Goal: Navigation & Orientation: Find specific page/section

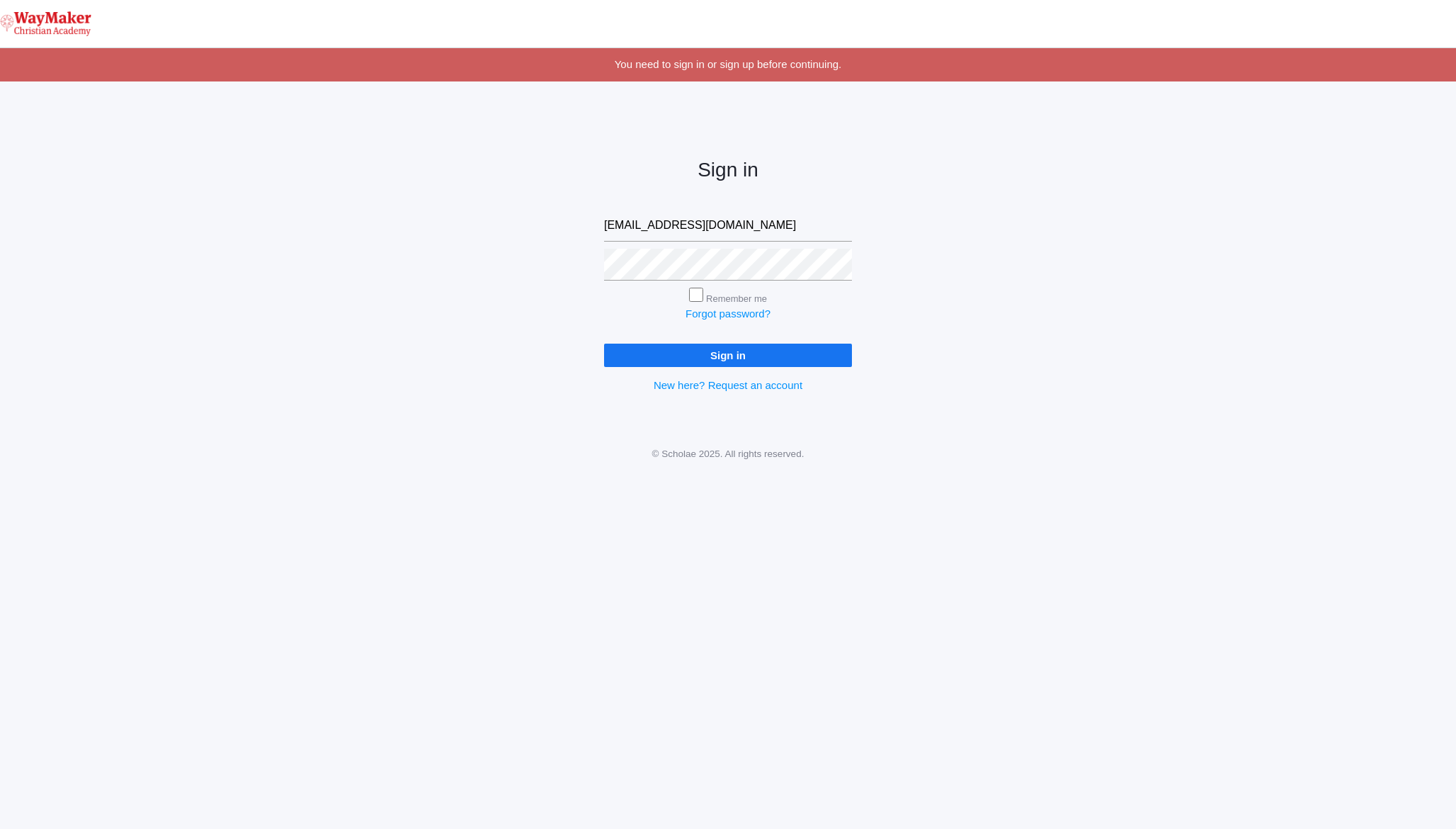
type input "ebenzinger@waymakerchristian.com"
click at [604, 344] on input "Sign in" at bounding box center [728, 356] width 248 height 23
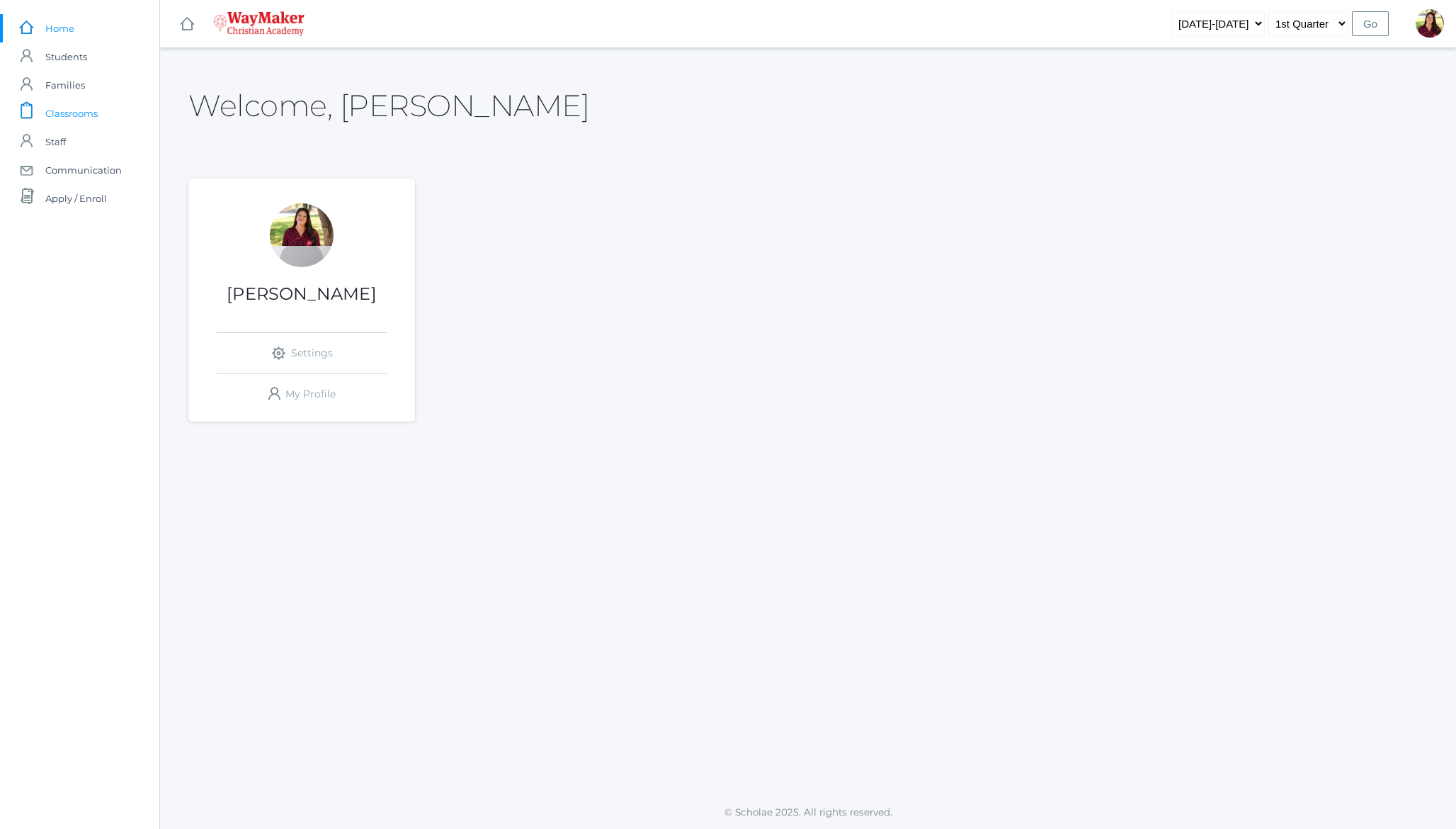
click at [75, 120] on span "Classrooms" at bounding box center [72, 113] width 53 height 29
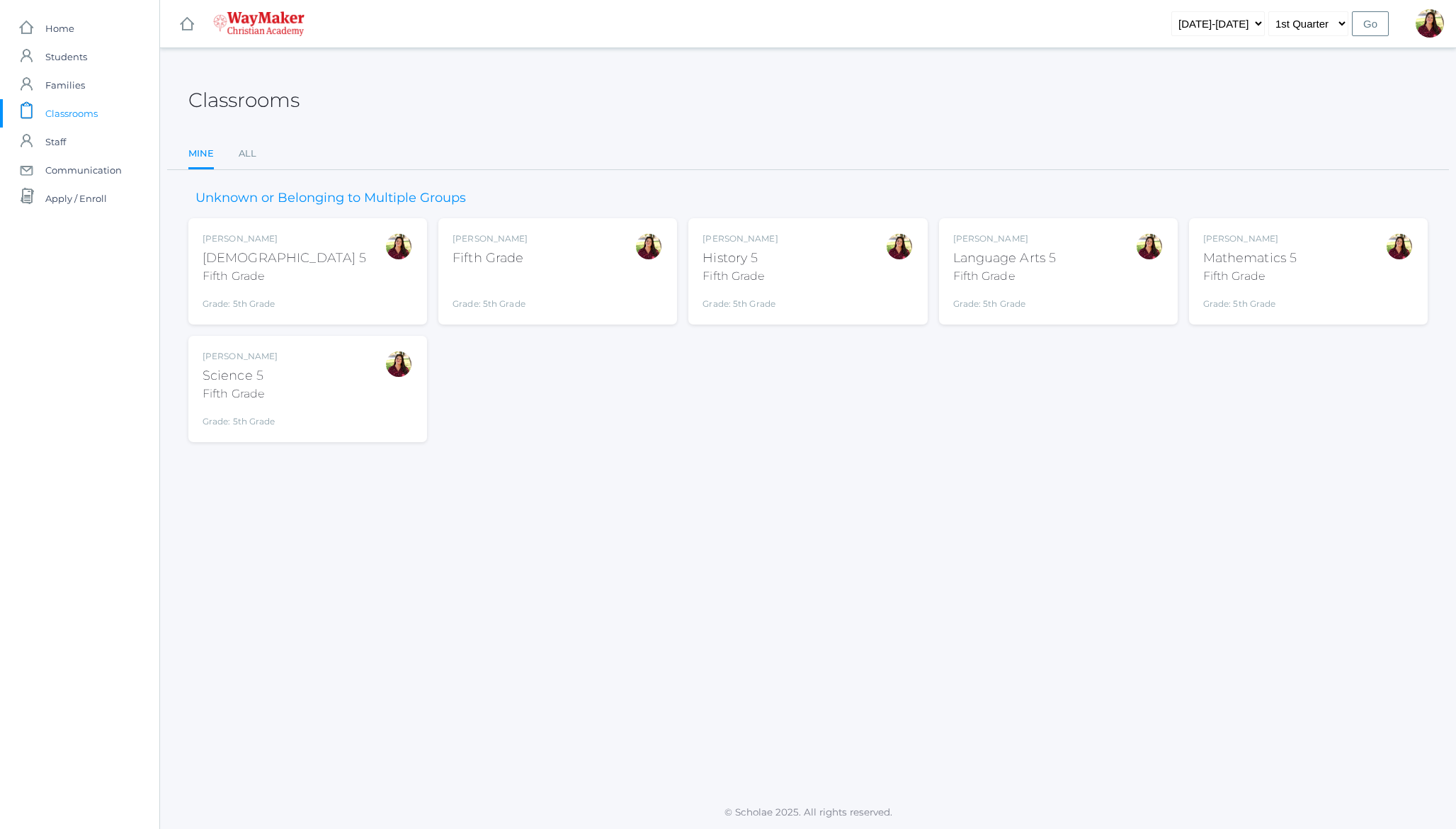
click at [322, 255] on div "Elizabeth Benzinger Bible 5 Fifth Grade Grade: 5th Grade 05ELEM" at bounding box center [308, 271] width 211 height 78
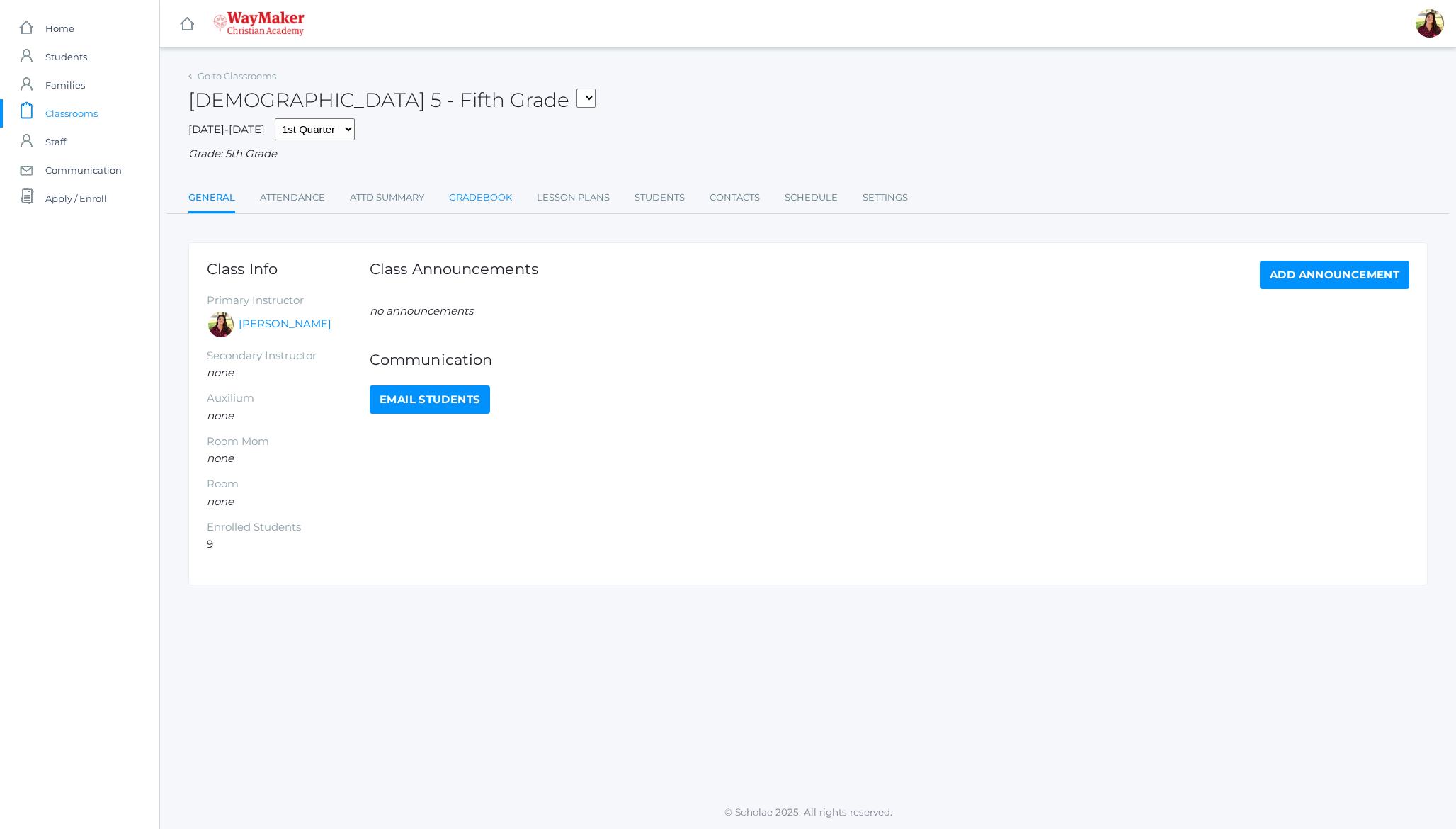
click at [487, 200] on link "Gradebook" at bounding box center [480, 198] width 63 height 29
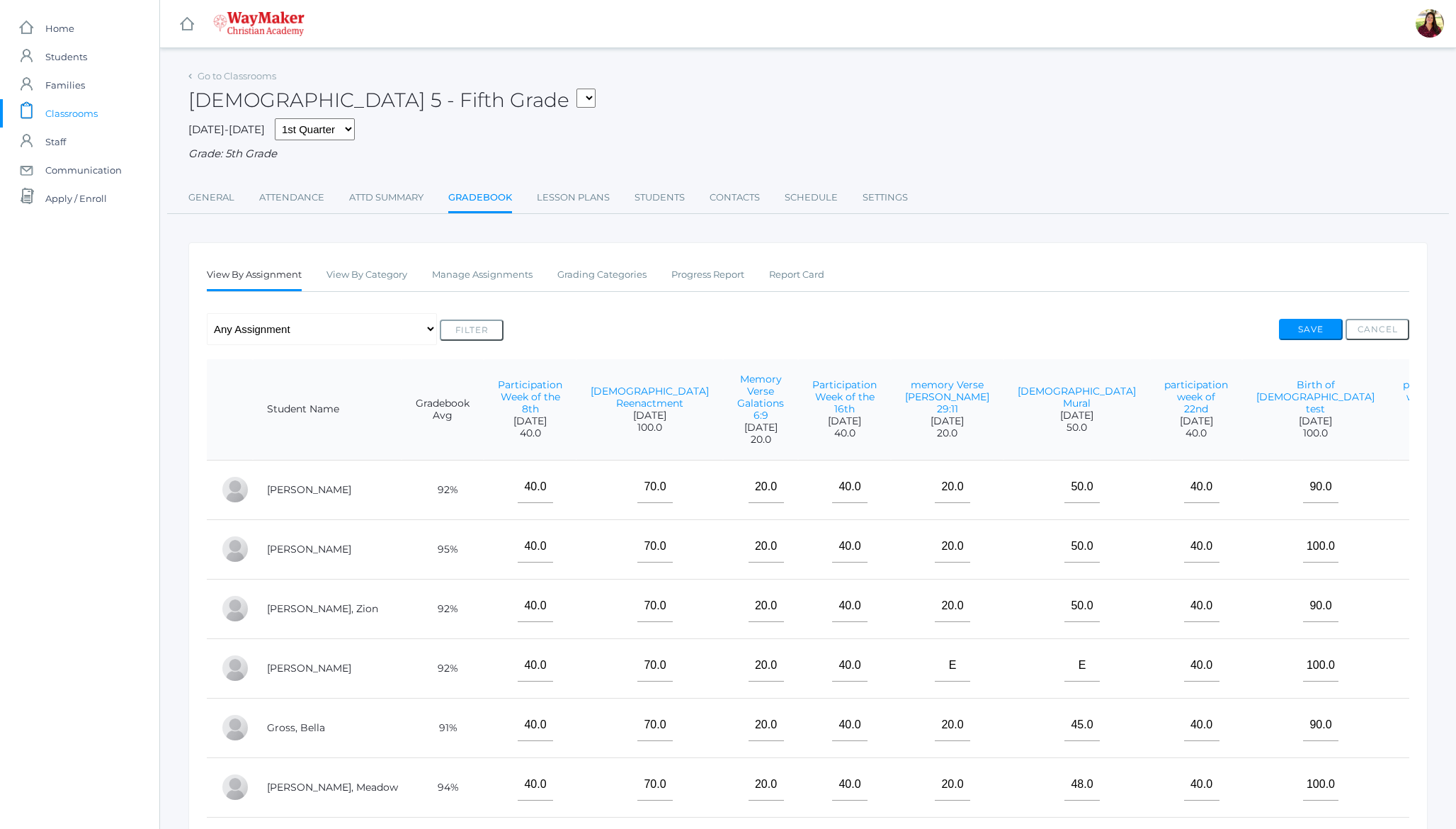
click at [234, 100] on h2 "Bible 5 - Fifth Grade 05ELEM - Fifth Grade 05ELEM - History 5 Fifth Grade 05ELE…" at bounding box center [392, 100] width 407 height 22
click at [213, 73] on link "Go to Classrooms" at bounding box center [236, 75] width 78 height 11
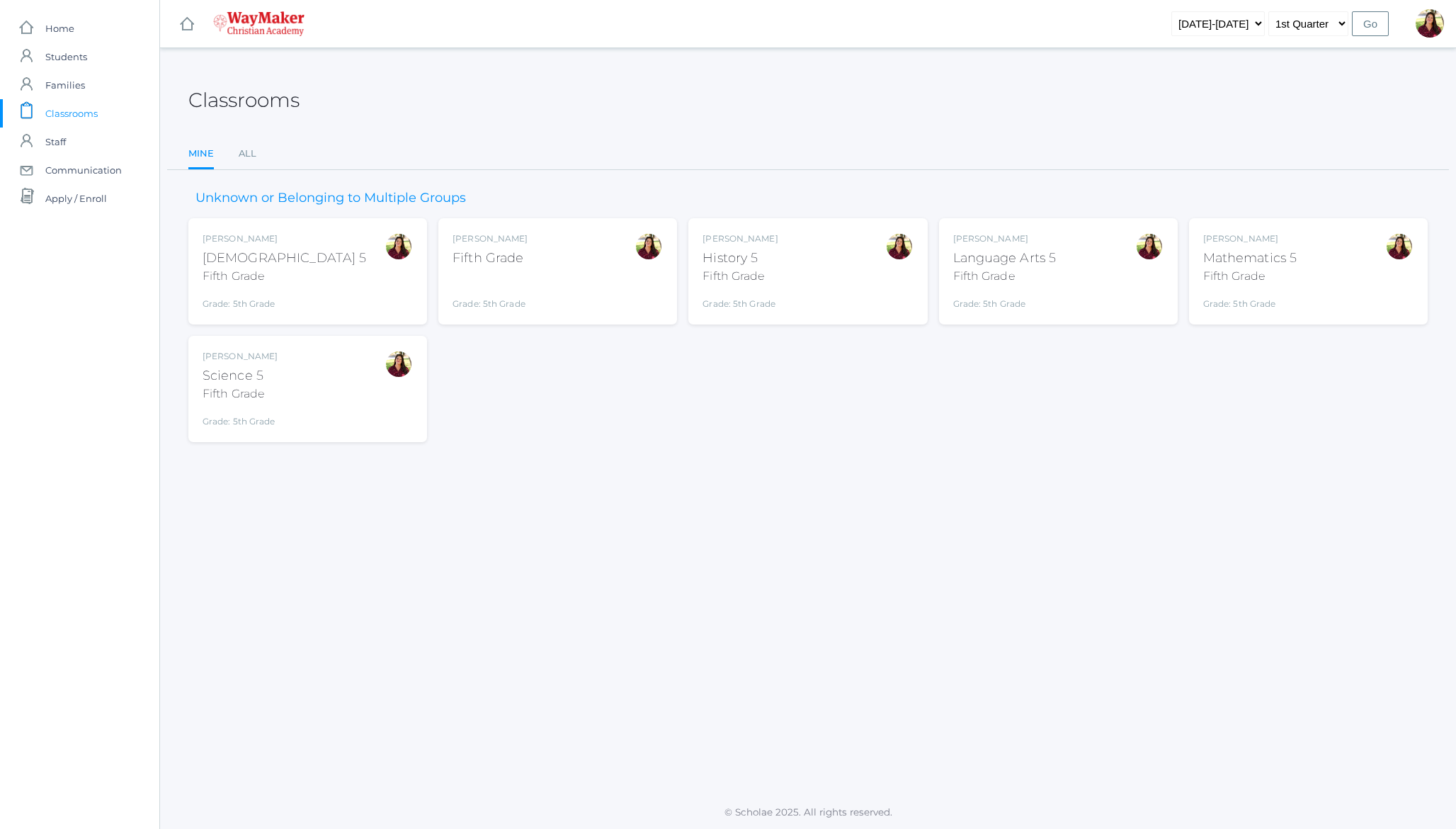
click at [523, 262] on div "Fifth Grade" at bounding box center [490, 258] width 75 height 19
click at [793, 250] on div "Elizabeth Benzinger History 5 Fifth Grade Grade: 5th Grade 05ELEM" at bounding box center [807, 271] width 211 height 78
click at [994, 252] on div "Language Arts 5" at bounding box center [1004, 258] width 103 height 19
click at [1278, 260] on div "Mathematics 5" at bounding box center [1250, 258] width 94 height 19
click at [290, 354] on div "Elizabeth Benzinger Science 5 Fifth Grade Grade: 5th Grade 05ELEM" at bounding box center [308, 389] width 211 height 78
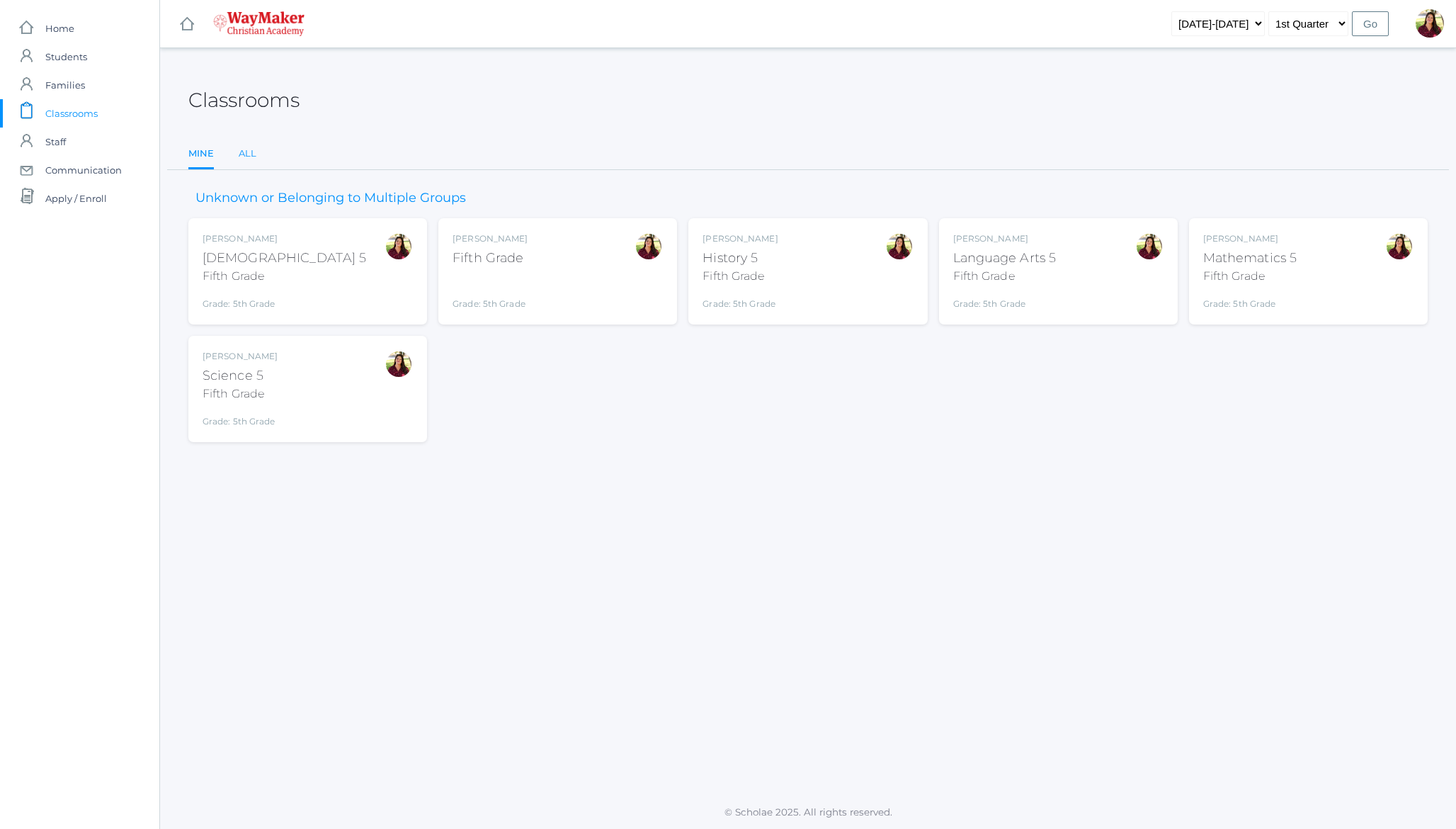
click at [246, 157] on link "All" at bounding box center [247, 154] width 18 height 29
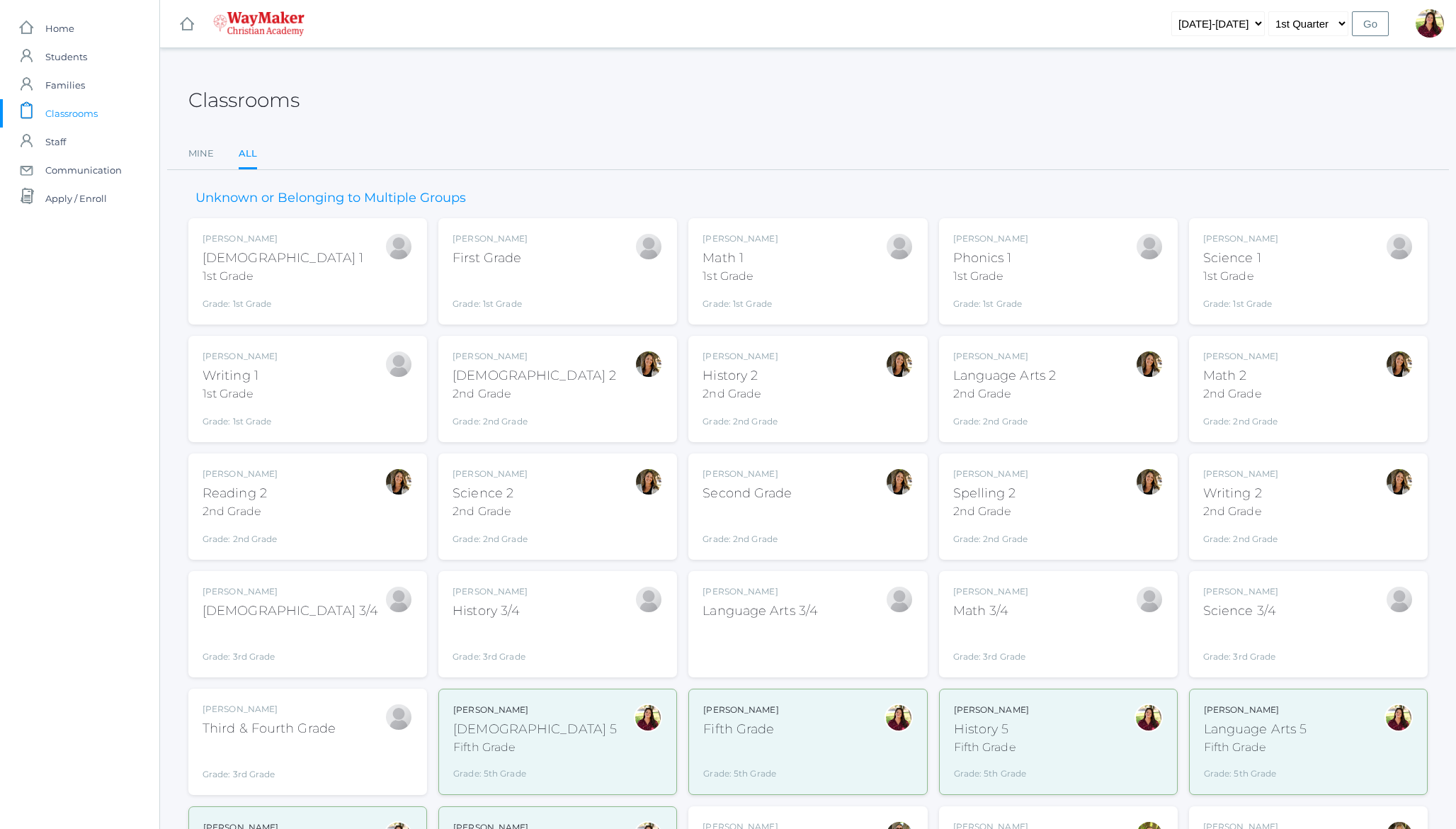
click at [370, 263] on div "Bonnie Posey Bible 1 1st Grade Grade: 1st Grade 01ELEM" at bounding box center [308, 271] width 211 height 78
drag, startPoint x: 286, startPoint y: 104, endPoint x: 276, endPoint y: 116, distance: 15.6
click at [287, 105] on h2 "Classrooms" at bounding box center [244, 100] width 111 height 22
click at [195, 156] on link "Mine" at bounding box center [201, 154] width 26 height 29
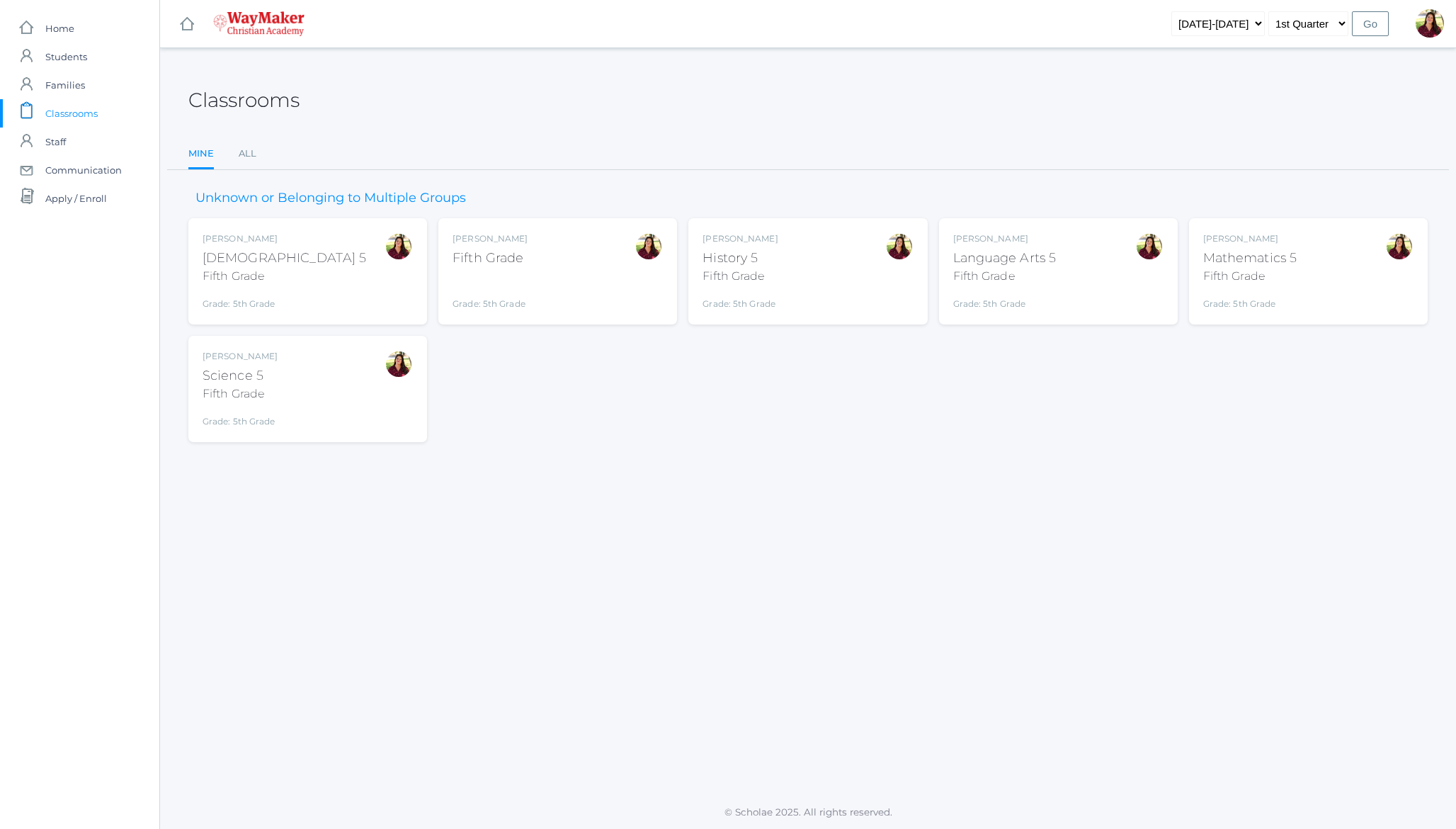
click at [245, 98] on h2 "Classrooms" at bounding box center [244, 100] width 111 height 22
click at [244, 149] on link "All" at bounding box center [247, 154] width 18 height 29
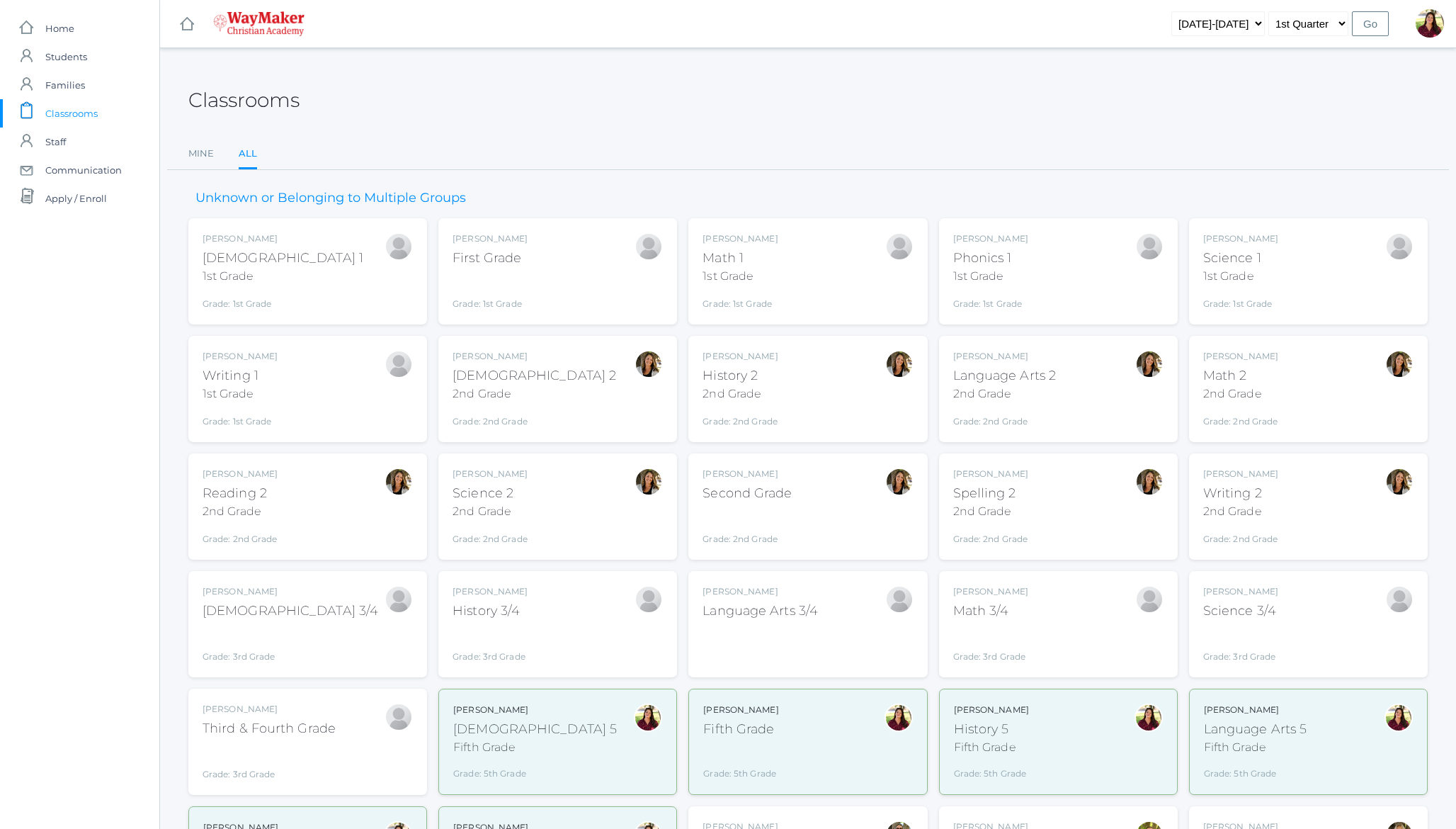
click at [309, 241] on div "[PERSON_NAME][DEMOGRAPHIC_DATA] 1 1st Grade Grade: 1st Grade 01ELEM" at bounding box center [308, 271] width 211 height 78
